Goal: Task Accomplishment & Management: Manage account settings

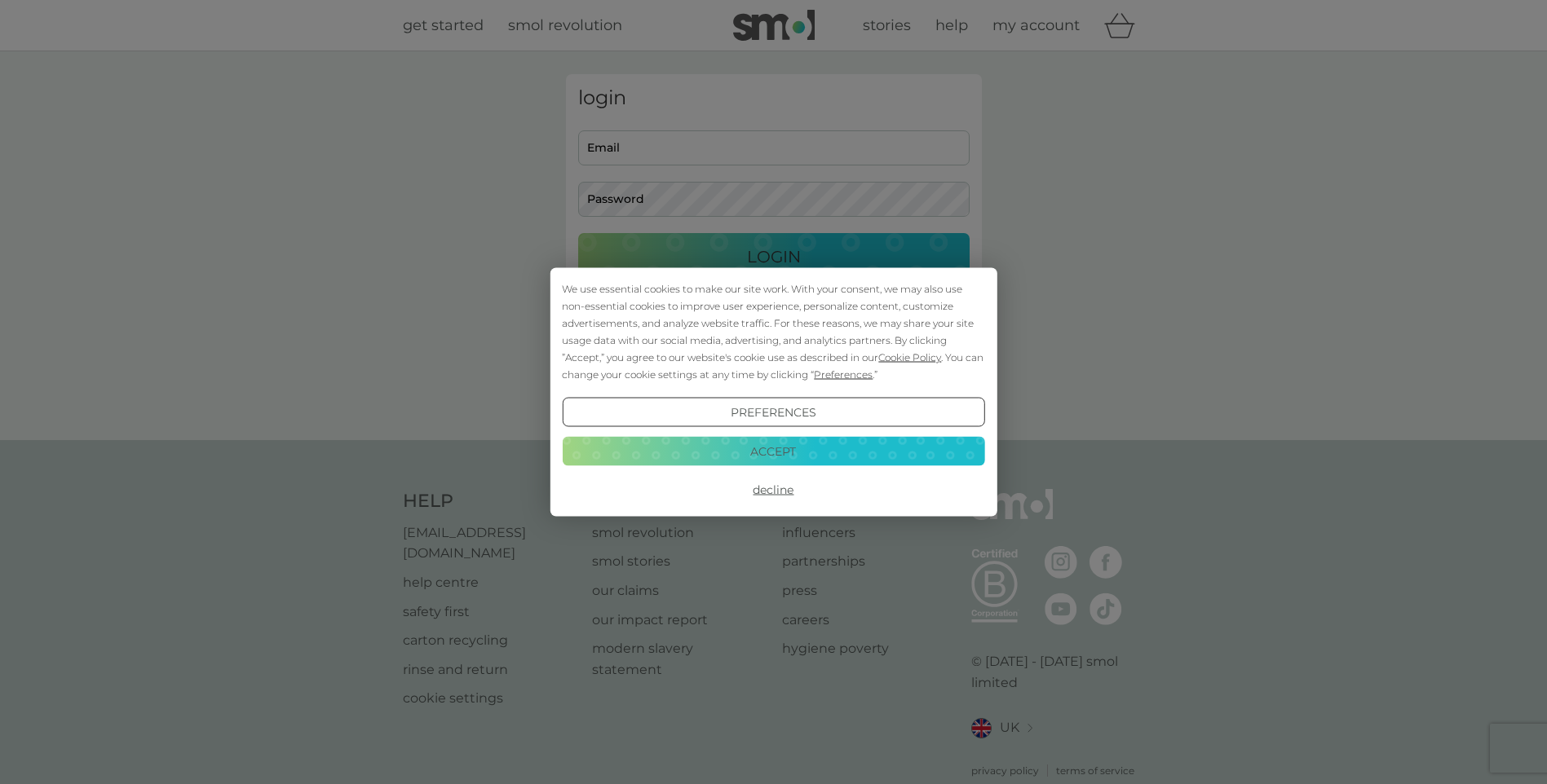
click at [776, 484] on button "Decline" at bounding box center [773, 489] width 422 height 30
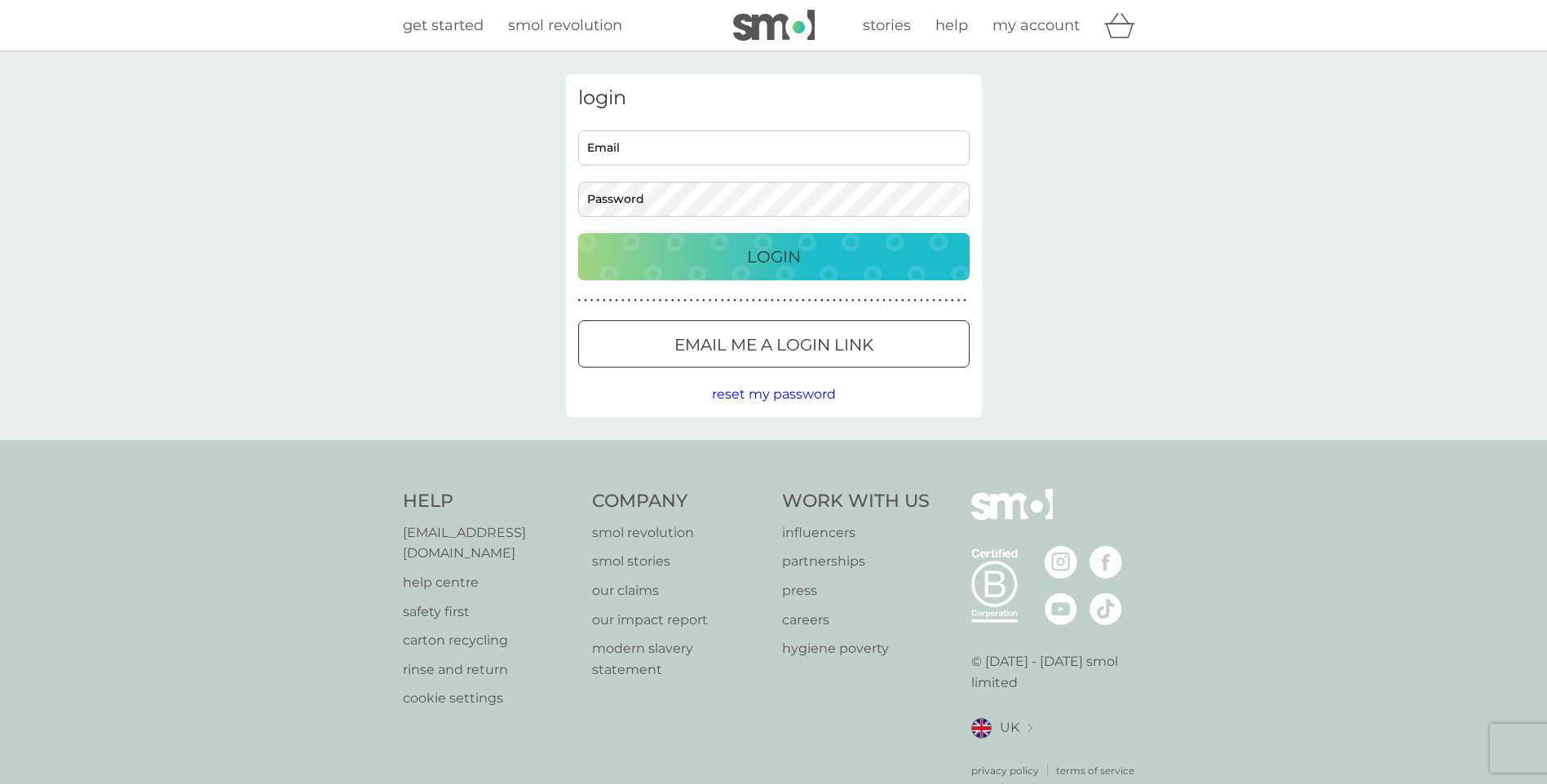
drag, startPoint x: 0, startPoint y: 0, endPoint x: 680, endPoint y: 154, distance: 697.2
click at [680, 154] on input "Email" at bounding box center [774, 148] width 392 height 35
type input "lake_oakpark@btinternet.com"
click at [722, 253] on div "Login" at bounding box center [774, 256] width 359 height 26
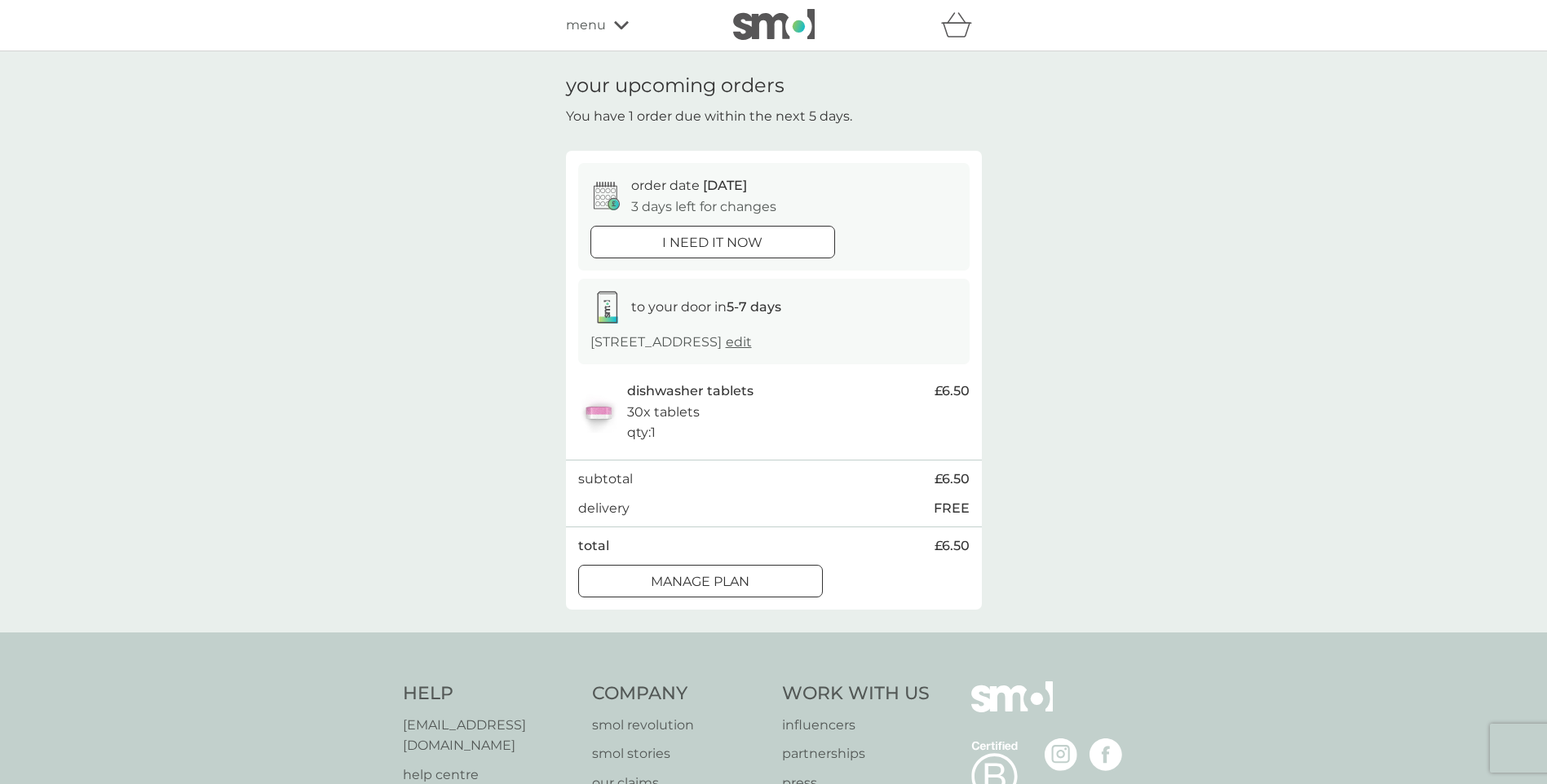
click at [691, 582] on div at bounding box center [700, 582] width 58 height 17
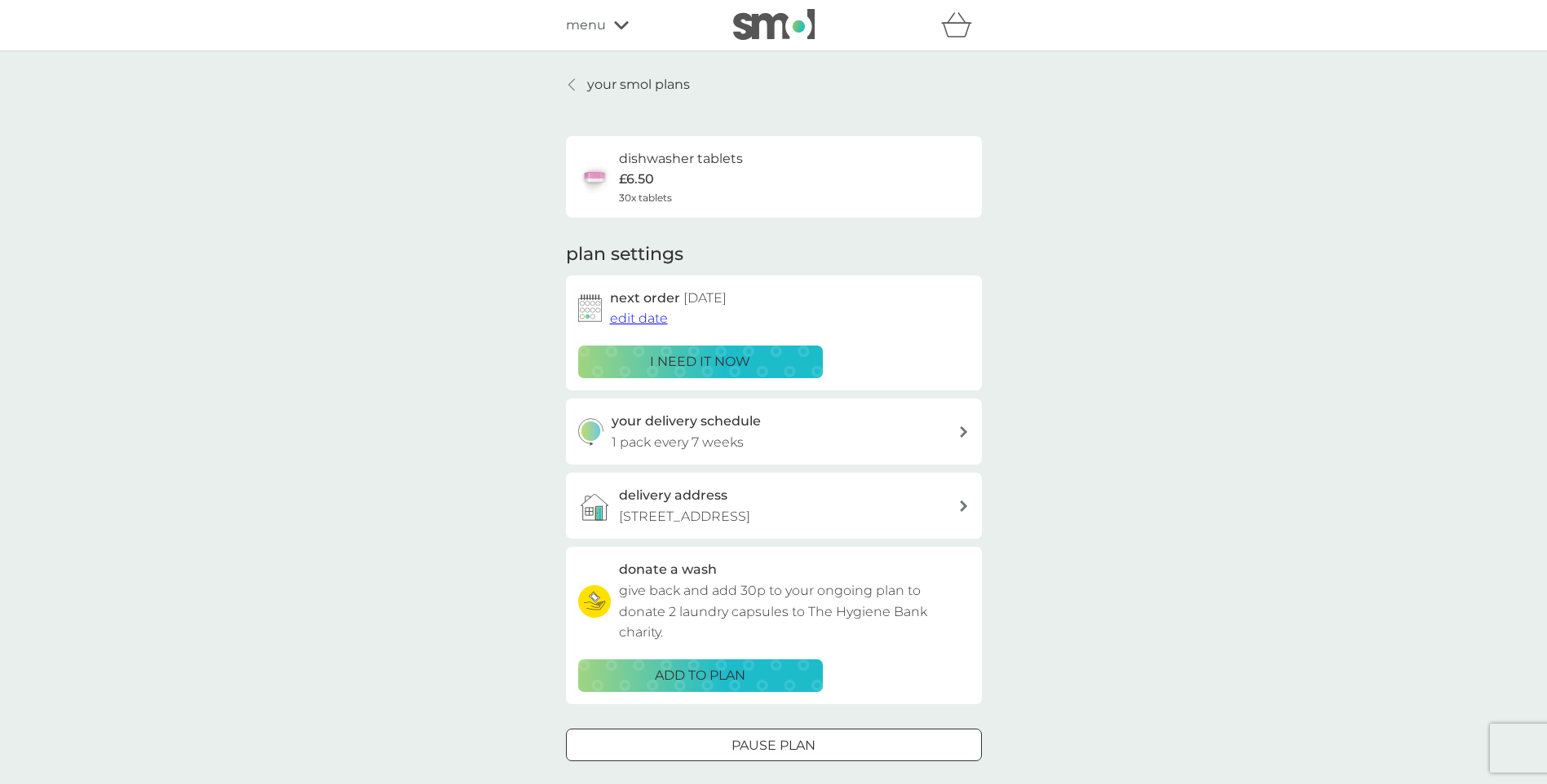
click at [736, 437] on p "1 pack every 7 weeks" at bounding box center [677, 443] width 132 height 22
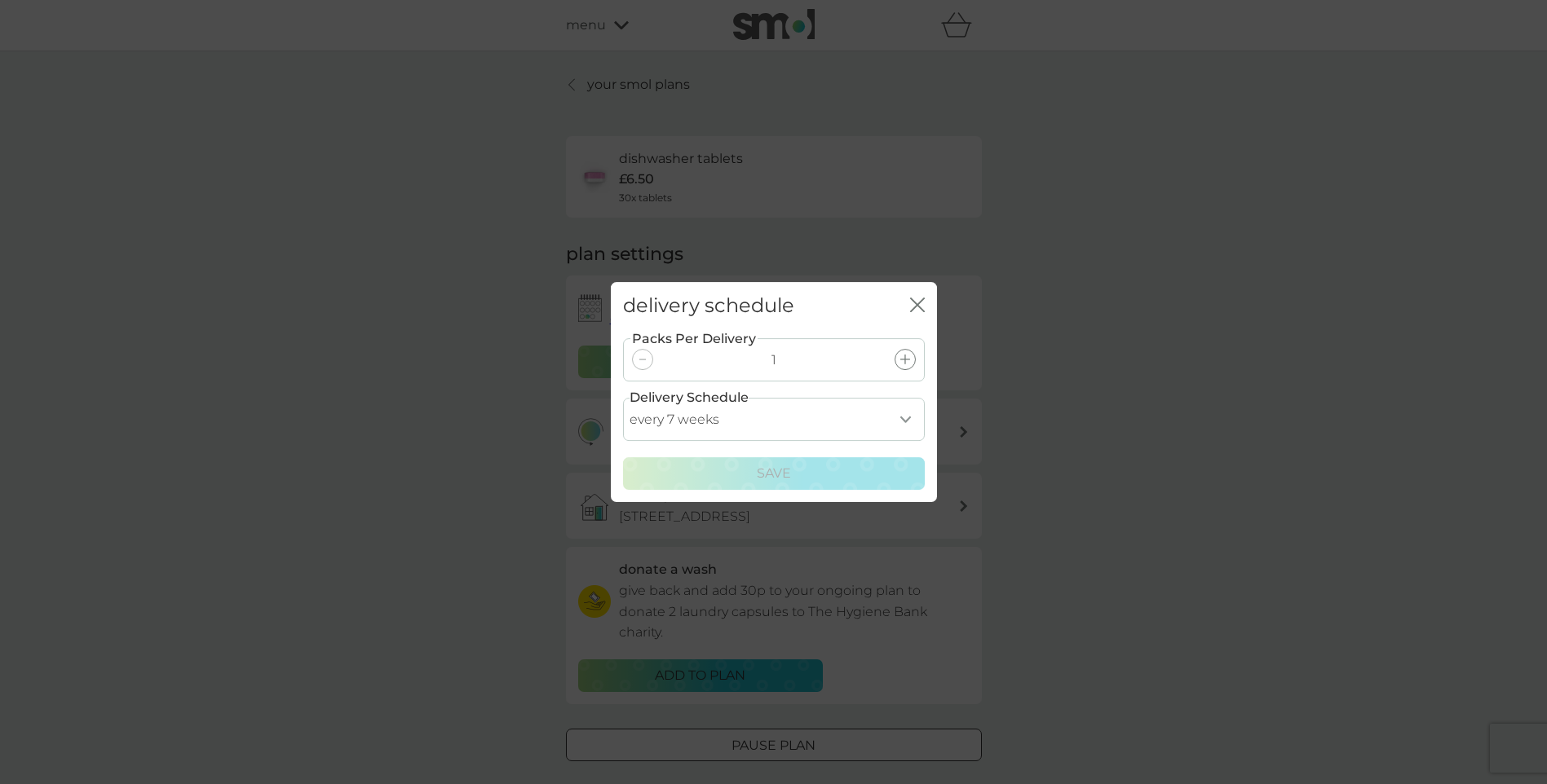
click at [911, 419] on select "every 1 week every 2 weeks every 3 weeks every 4 weeks every 5 weeks every 6 we…" at bounding box center [774, 419] width 302 height 43
select select "77"
click at [623, 398] on select "every 1 week every 2 weeks every 3 weeks every 4 weeks every 5 weeks every 6 we…" at bounding box center [774, 419] width 302 height 43
click at [775, 467] on p "Save" at bounding box center [774, 474] width 34 height 22
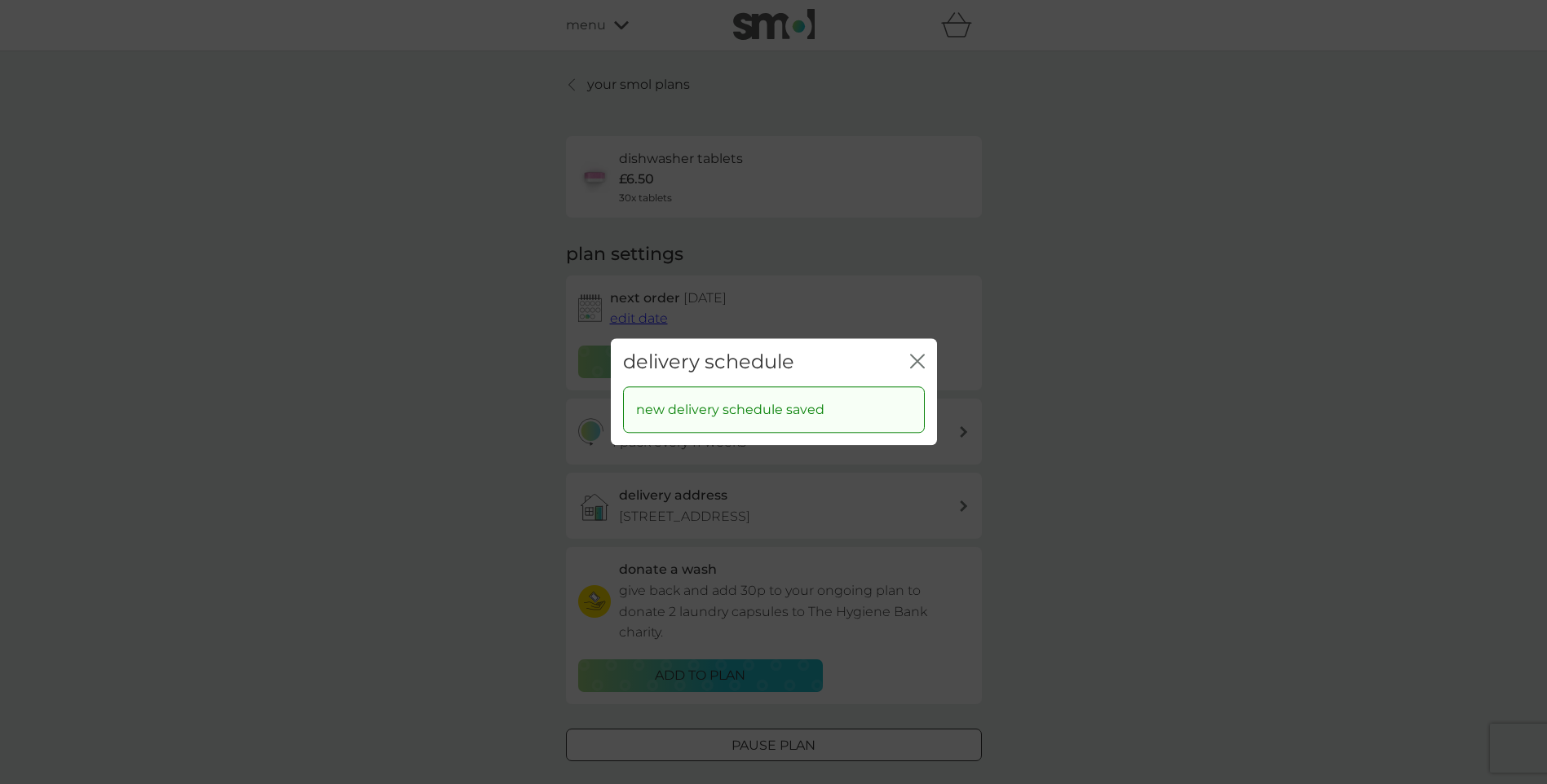
click at [920, 351] on div "close" at bounding box center [917, 362] width 14 height 23
click at [917, 358] on icon "close" at bounding box center [917, 361] width 14 height 14
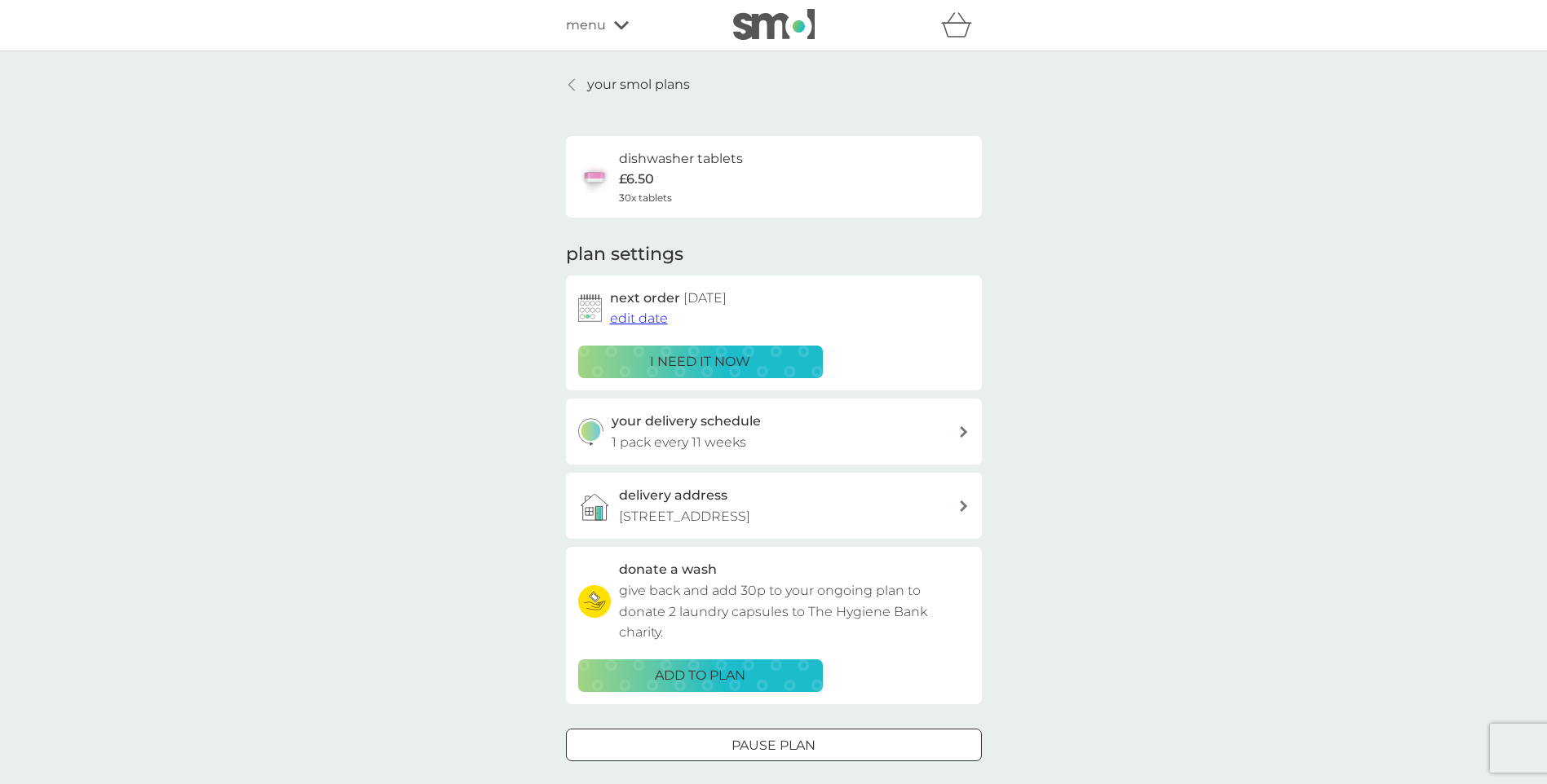
click at [654, 82] on p "your smol plans" at bounding box center [638, 85] width 103 height 22
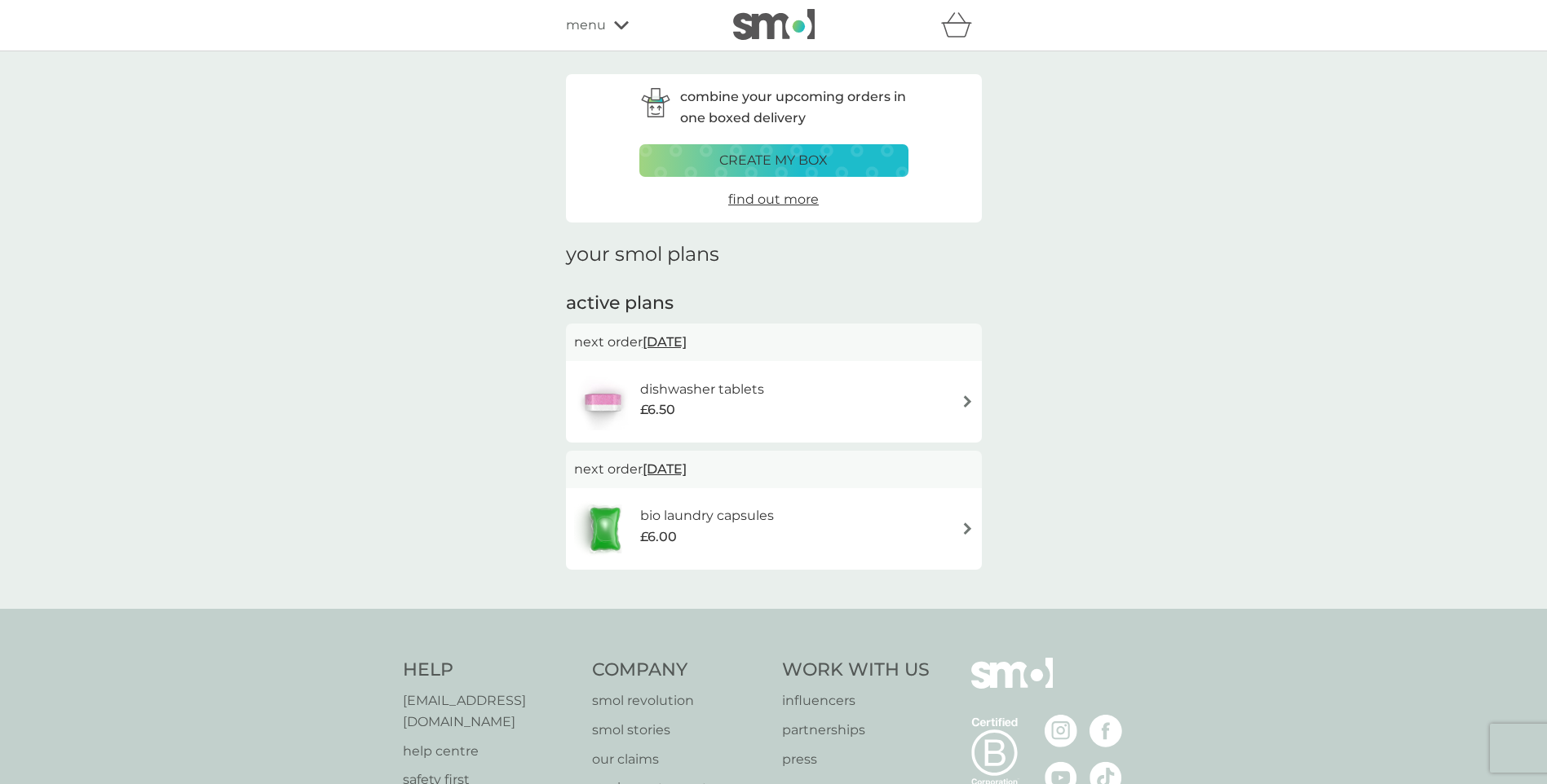
click at [967, 395] on img at bounding box center [968, 401] width 13 height 13
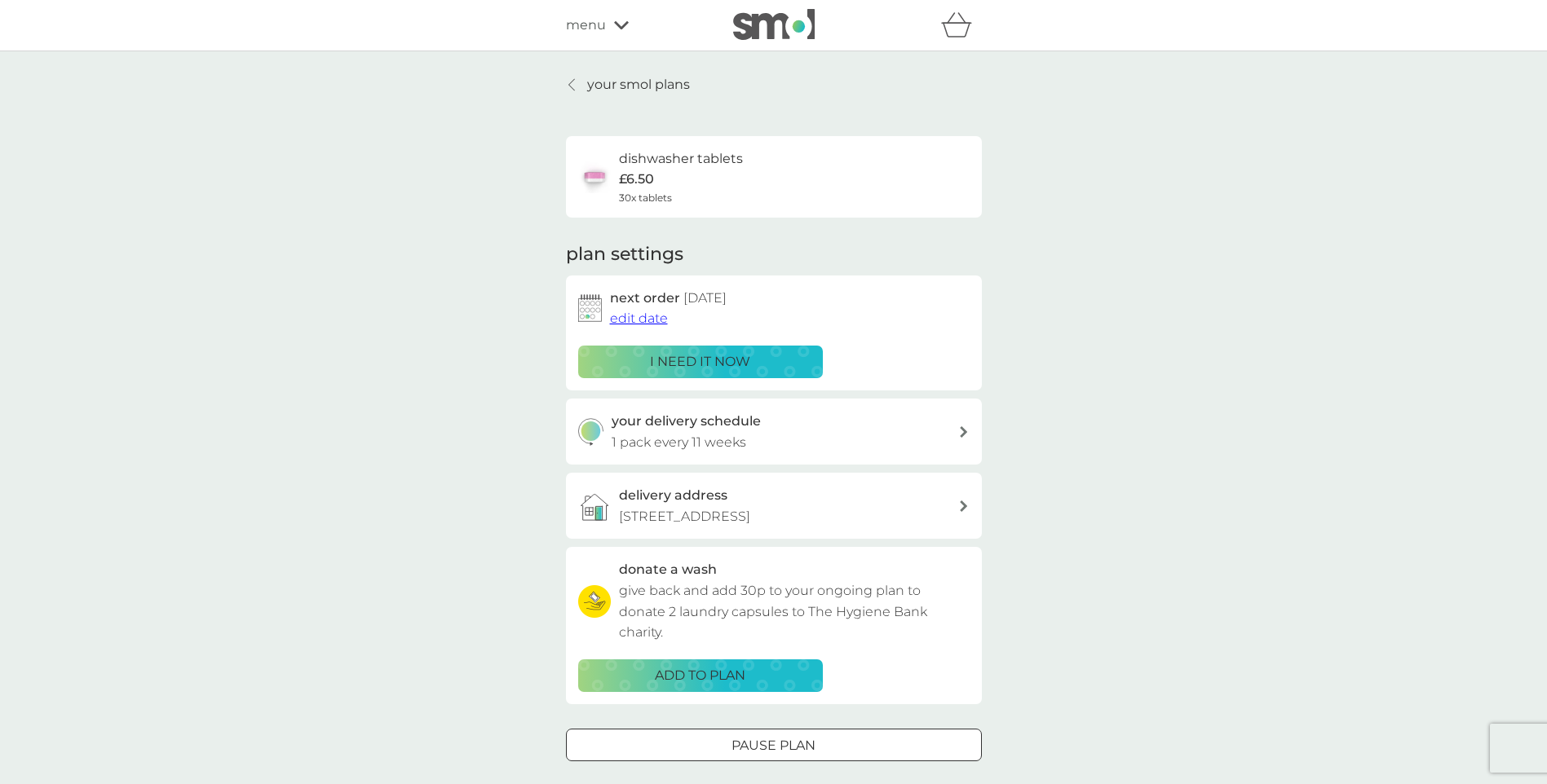
click at [643, 319] on span "edit date" at bounding box center [638, 318] width 58 height 15
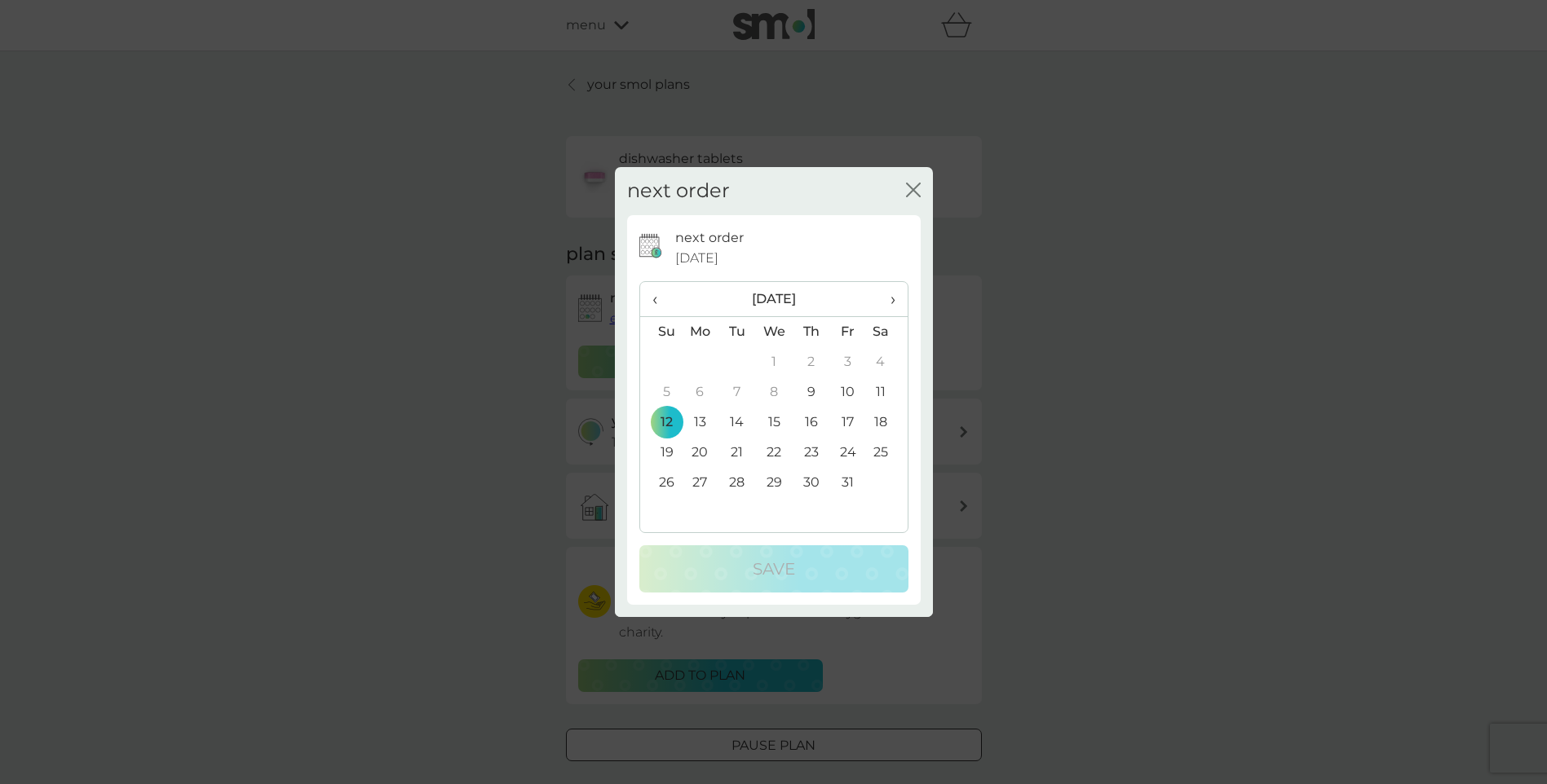
click at [892, 303] on span "›" at bounding box center [886, 299] width 16 height 34
click at [777, 417] on td "12" at bounding box center [774, 423] width 38 height 30
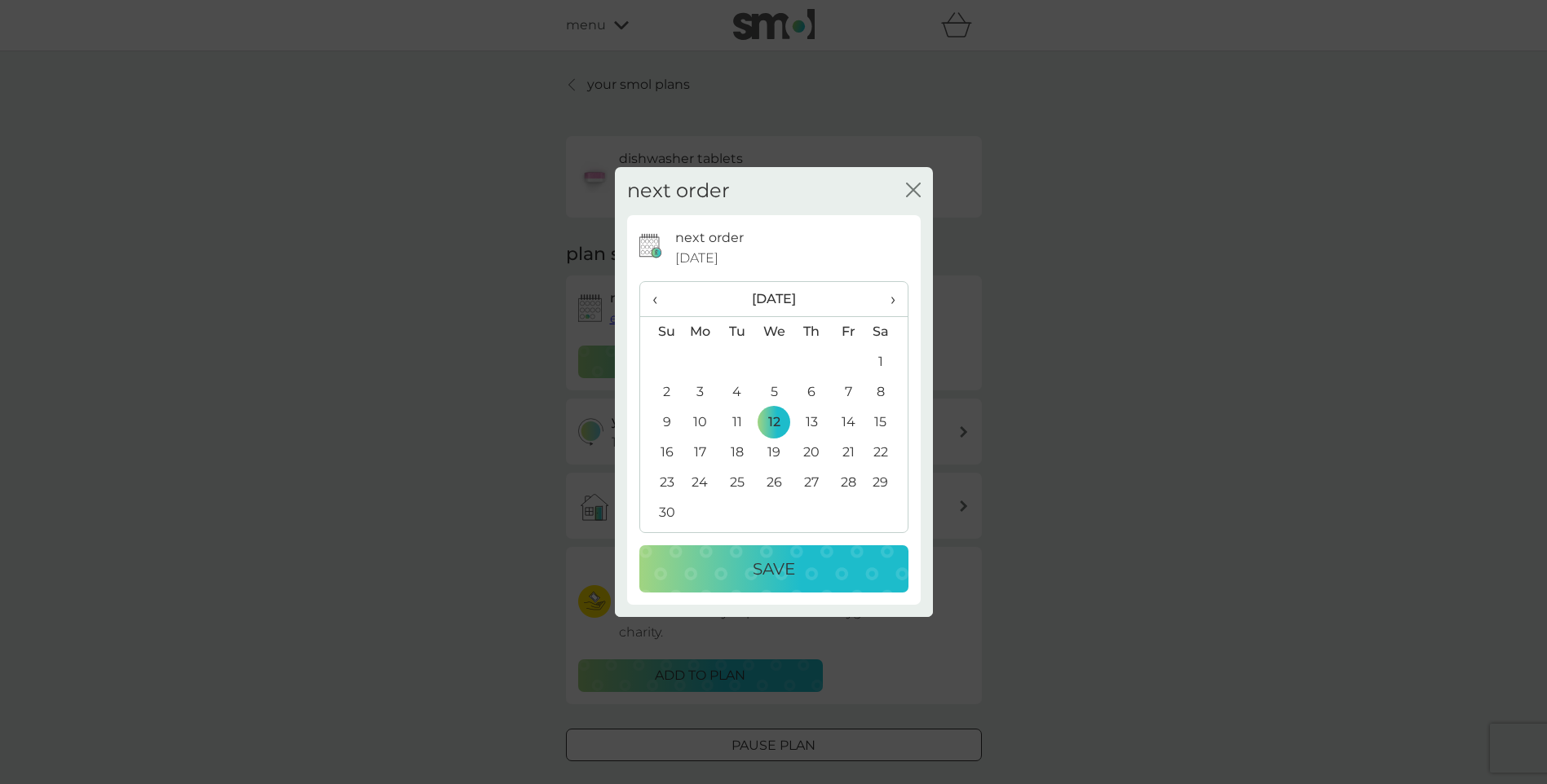
click at [774, 573] on p "Save" at bounding box center [774, 568] width 42 height 26
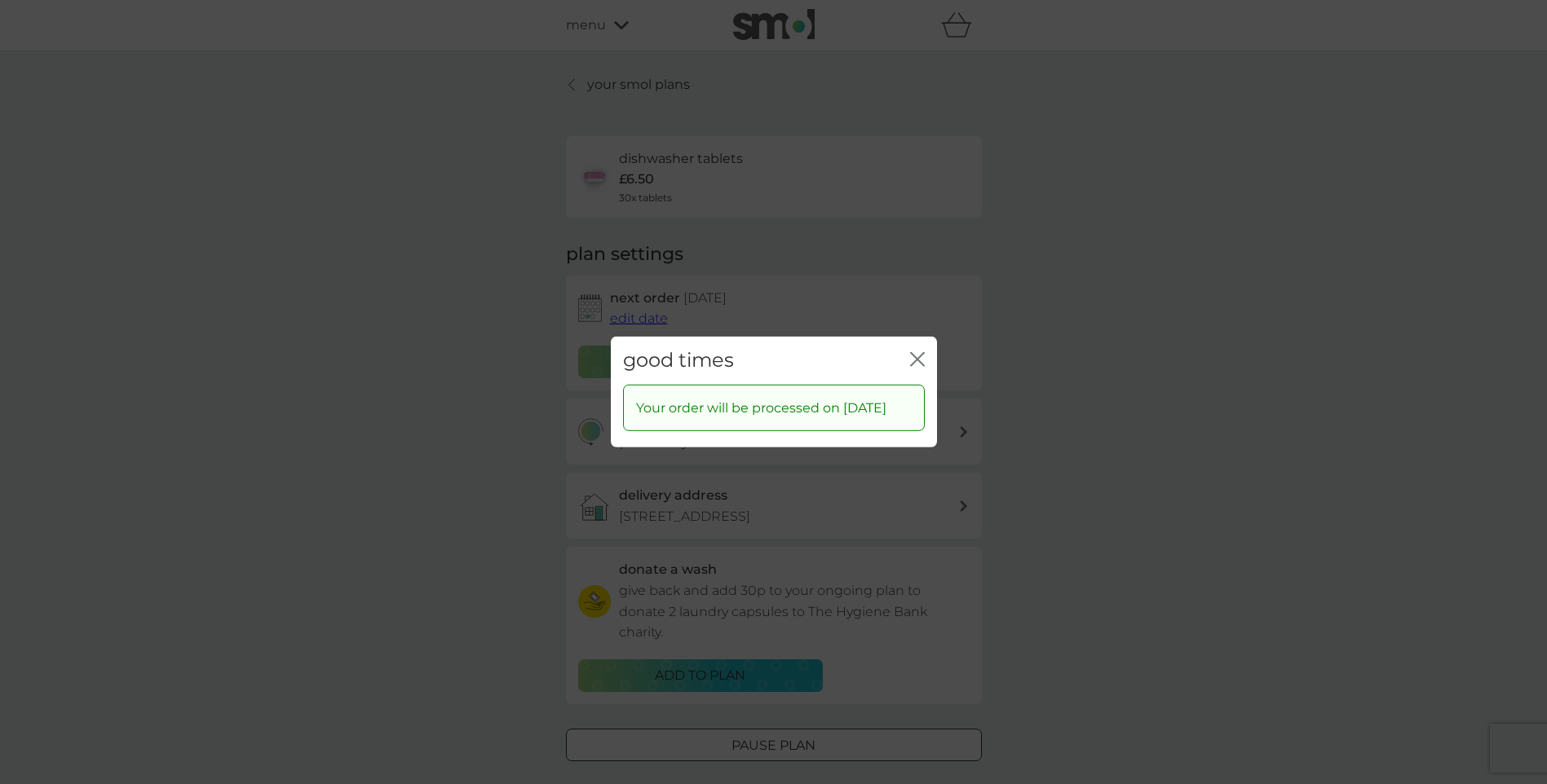
click at [919, 352] on icon "close" at bounding box center [917, 359] width 14 height 14
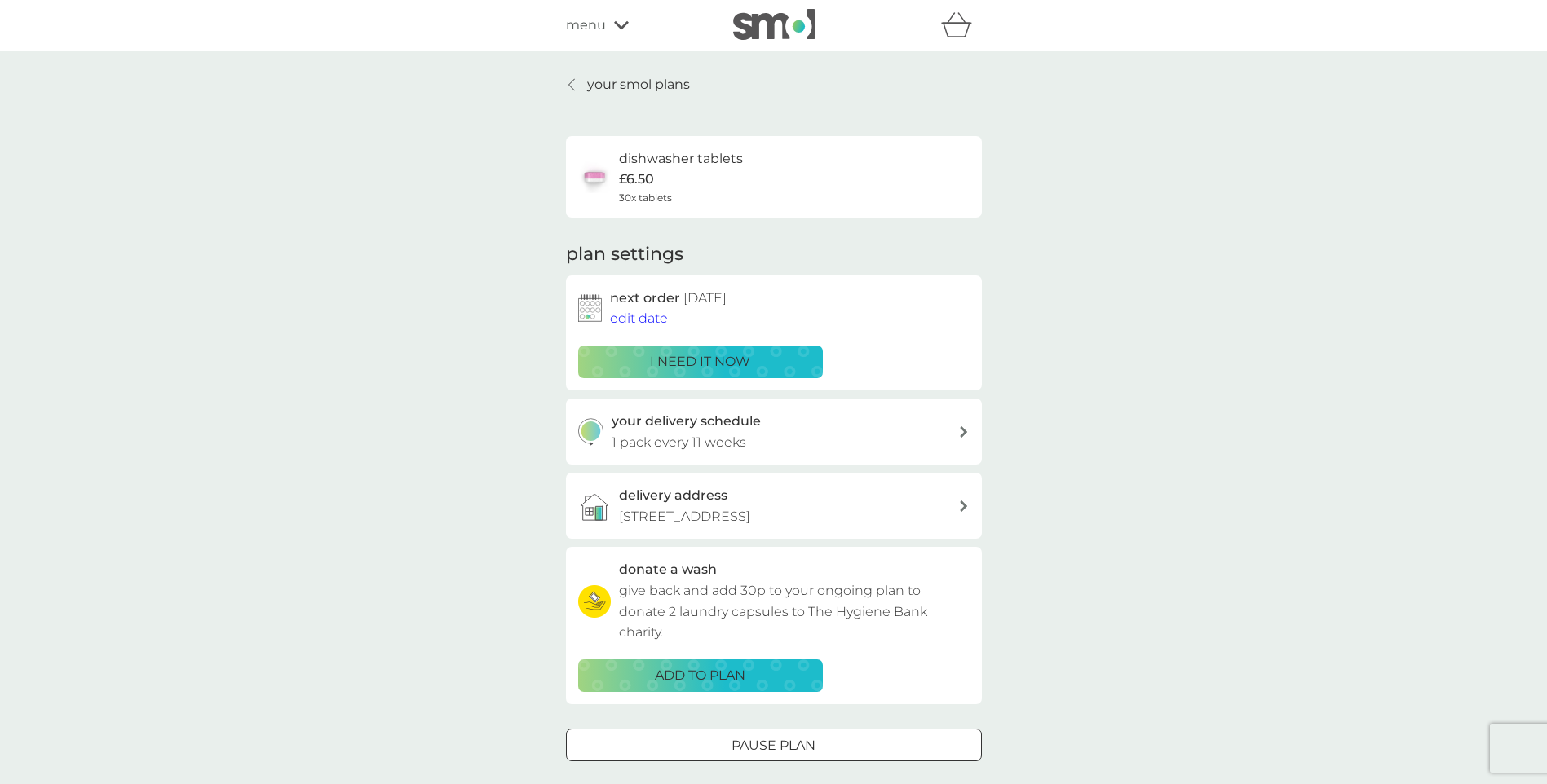
click at [924, 434] on div "your delivery schedule 1 pack every 11 weeks" at bounding box center [784, 431] width 347 height 41
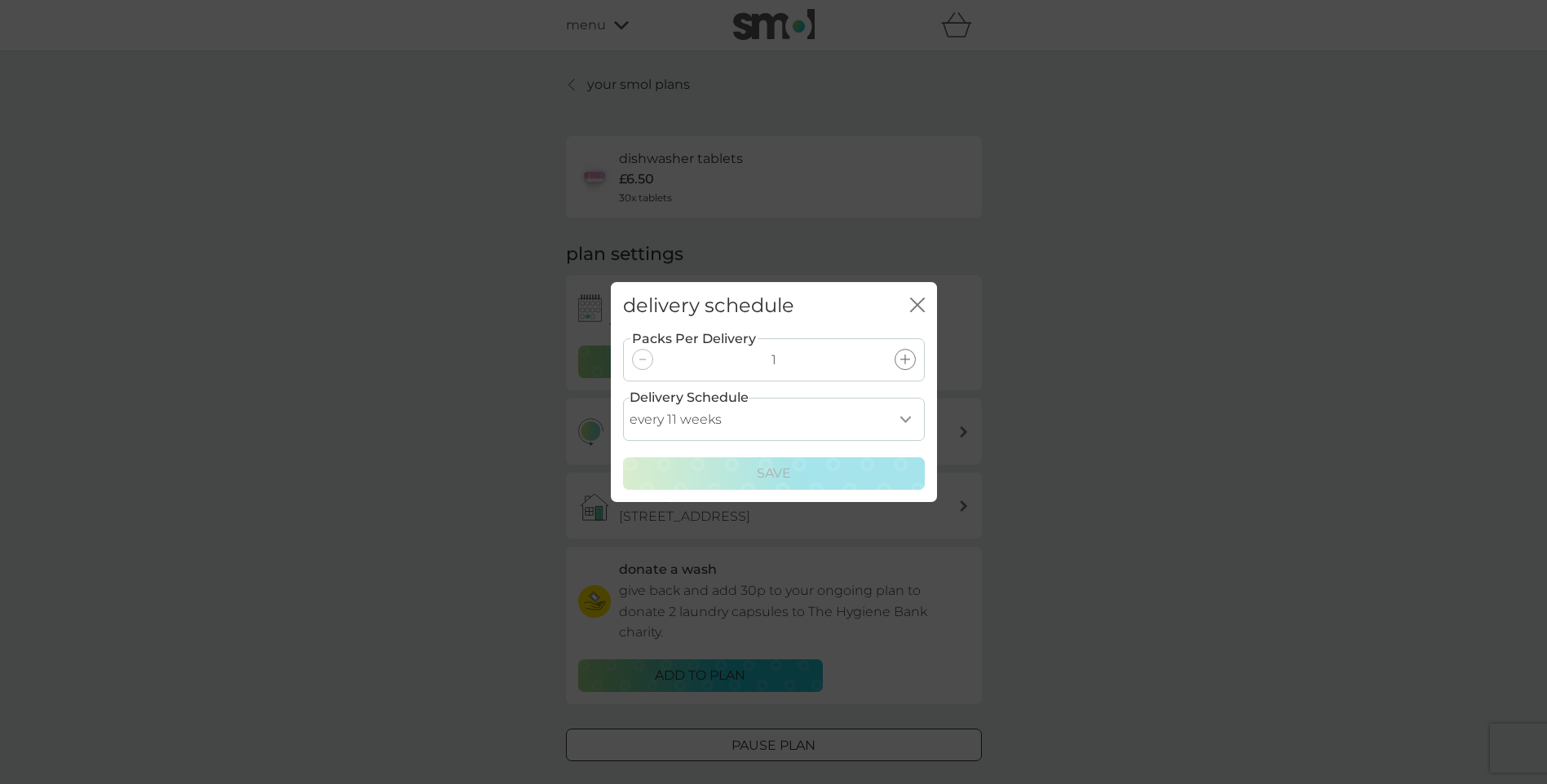
click at [909, 420] on select "every 1 week every 2 weeks every 3 weeks every 4 weeks every 5 weeks every 6 we…" at bounding box center [774, 419] width 302 height 43
select select "28"
click at [623, 398] on select "every 1 week every 2 weeks every 3 weeks every 4 weeks every 5 weeks every 6 we…" at bounding box center [774, 419] width 302 height 43
click at [817, 460] on button "Save" at bounding box center [774, 473] width 302 height 32
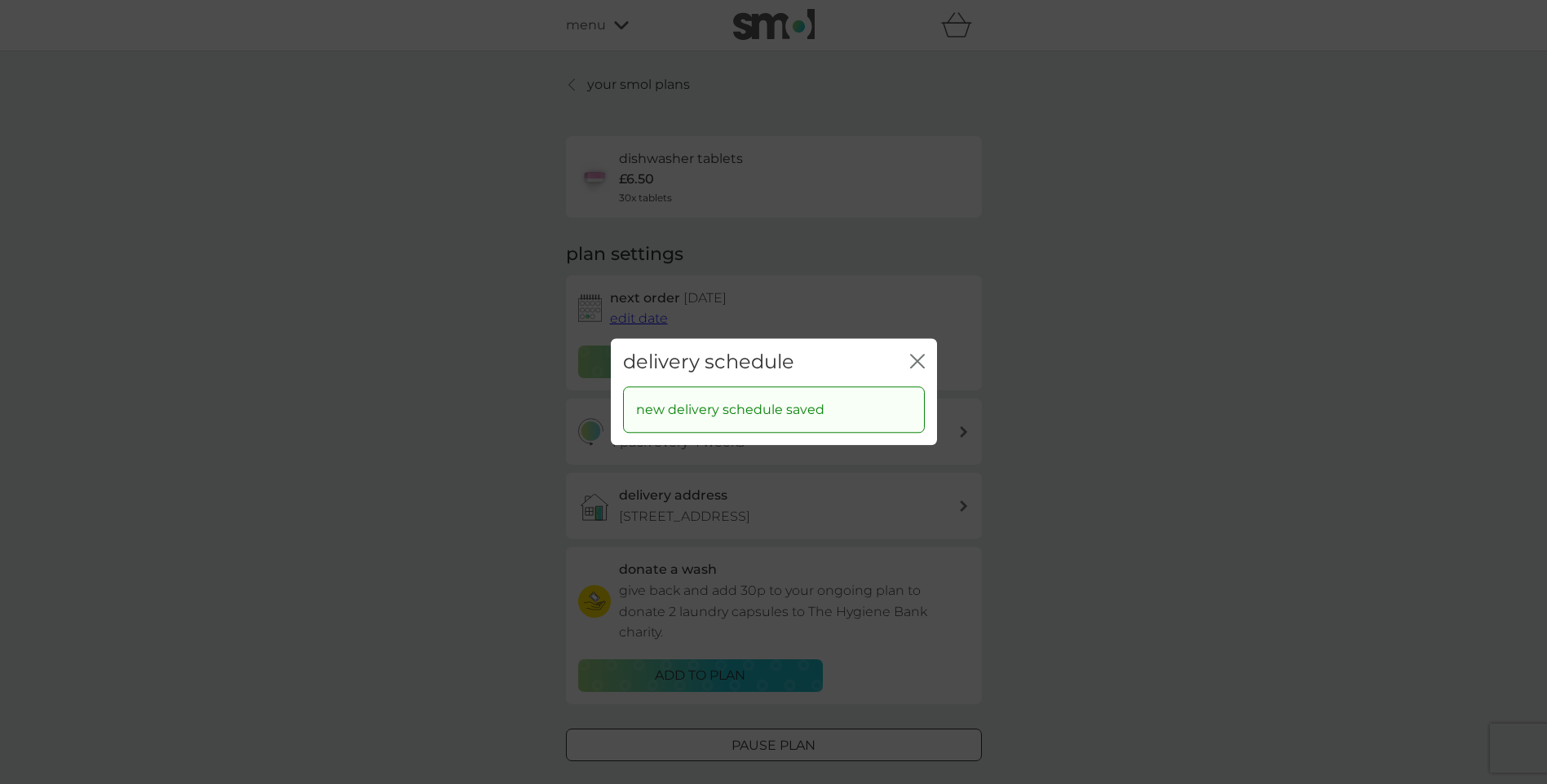
click at [920, 349] on div "delivery schedule close" at bounding box center [774, 363] width 326 height 48
click at [913, 358] on icon "close" at bounding box center [913, 361] width 6 height 13
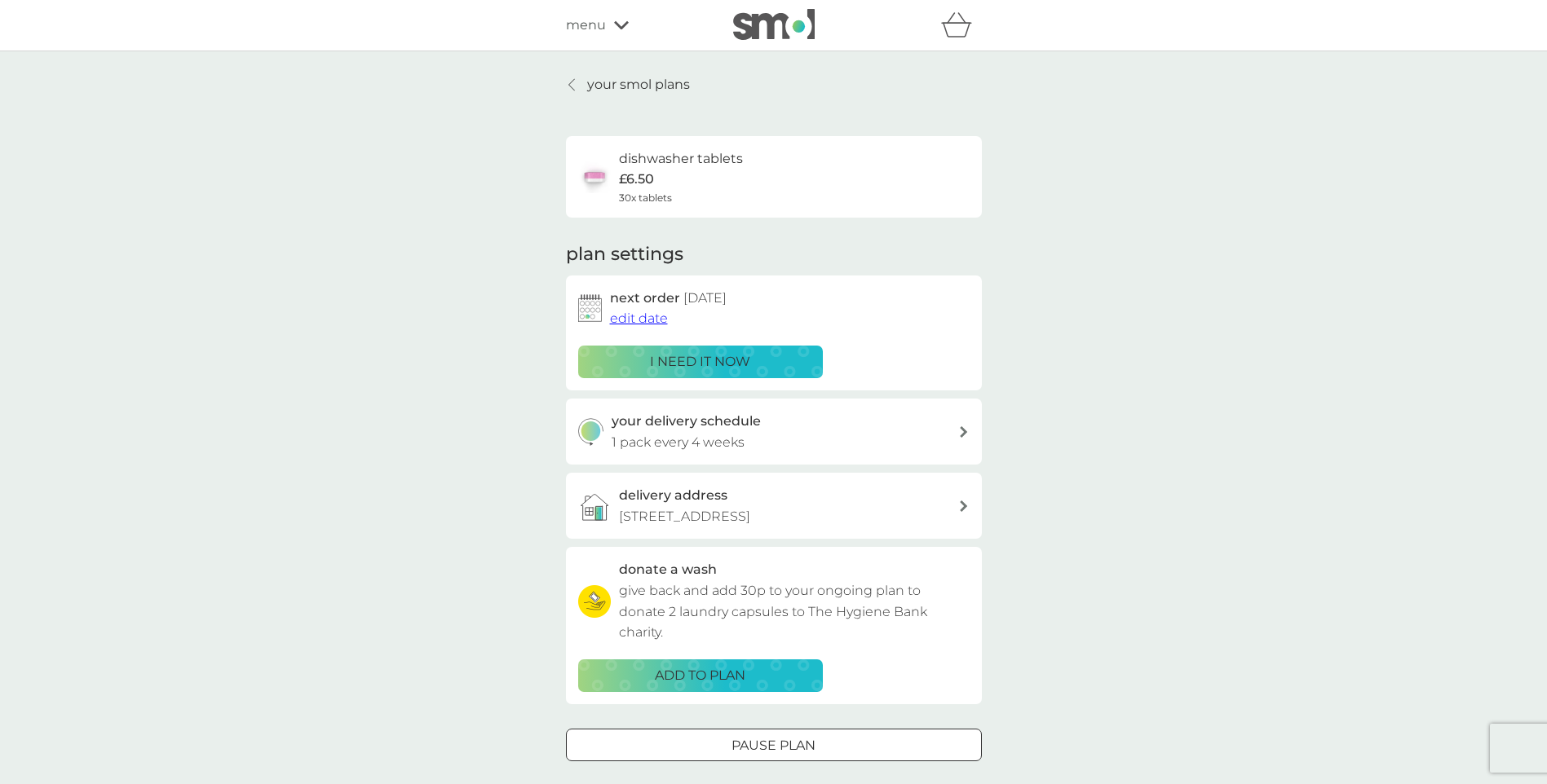
click at [951, 27] on icon "basket" at bounding box center [956, 25] width 31 height 25
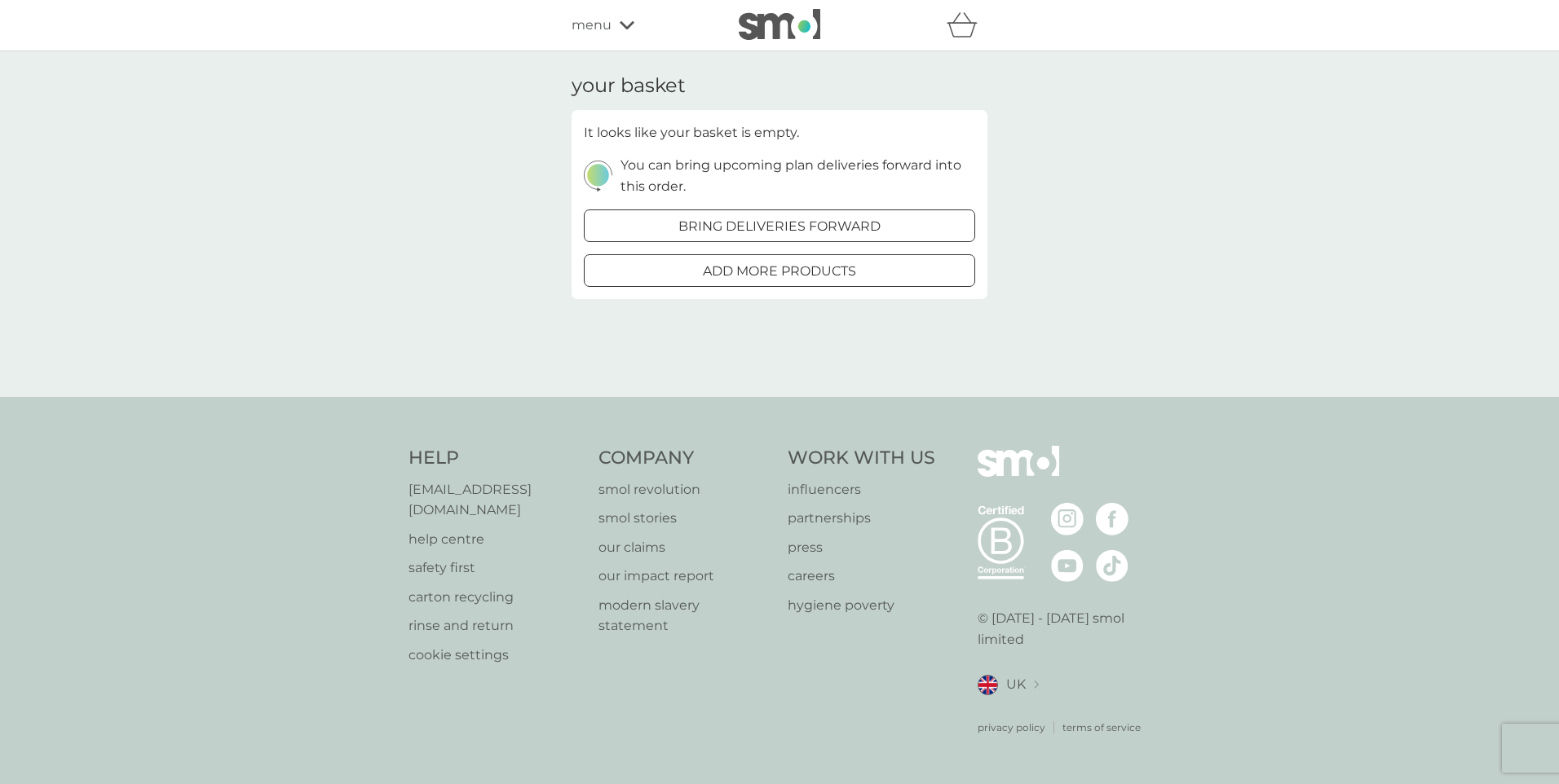
click at [611, 24] on div "menu" at bounding box center [641, 25] width 139 height 22
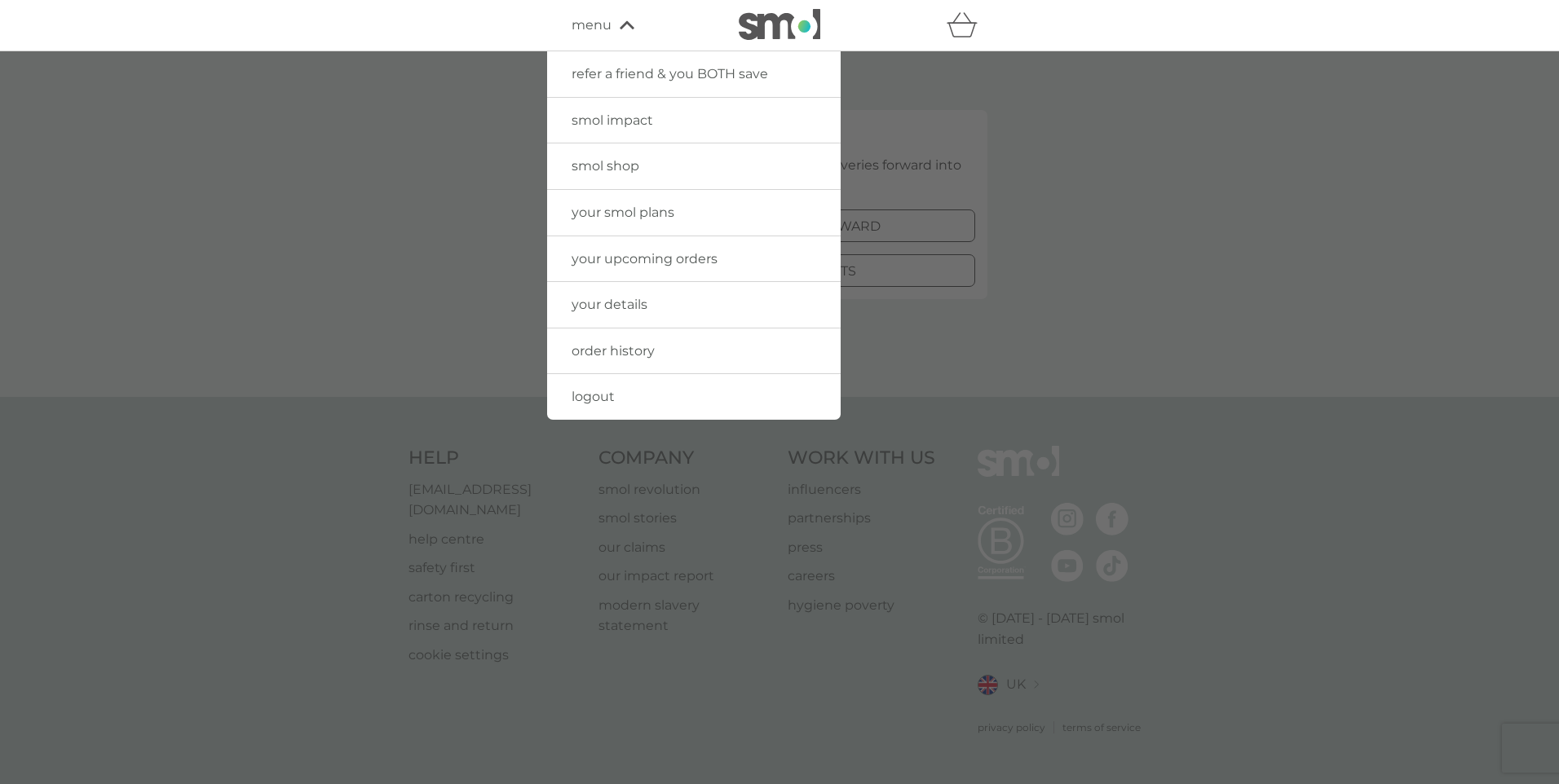
click at [593, 388] on link "logout" at bounding box center [693, 397] width 293 height 46
